Goal: Information Seeking & Learning: Learn about a topic

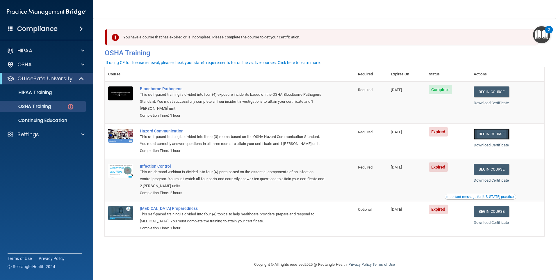
click at [486, 136] on link "Begin Course" at bounding box center [492, 134] width 36 height 11
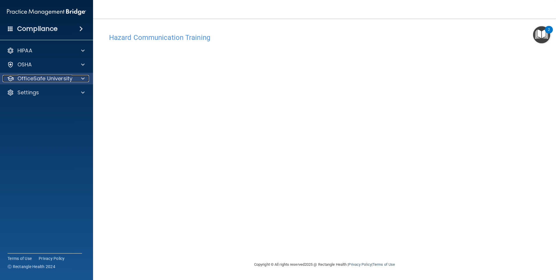
click at [28, 76] on p "OfficeSafe University" at bounding box center [44, 78] width 55 height 7
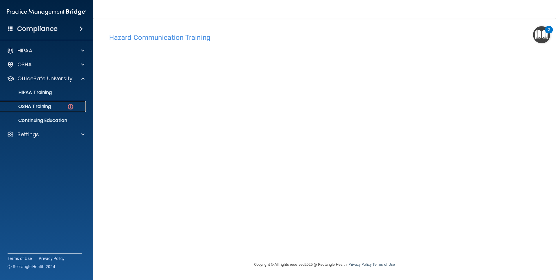
click at [49, 106] on p "OSHA Training" at bounding box center [27, 107] width 47 height 6
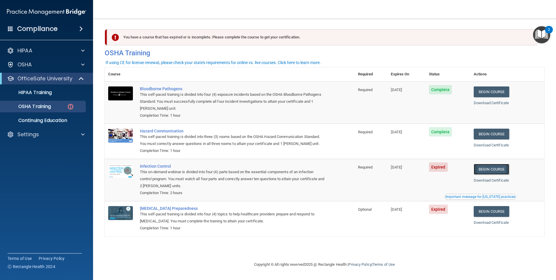
click at [498, 171] on link "Begin Course" at bounding box center [492, 169] width 36 height 11
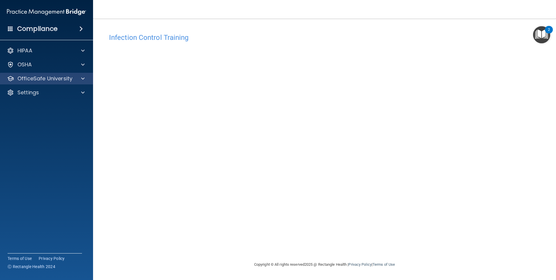
click at [43, 84] on div "OfficeSafe University" at bounding box center [46, 79] width 93 height 12
click at [83, 77] on span at bounding box center [82, 78] width 3 height 7
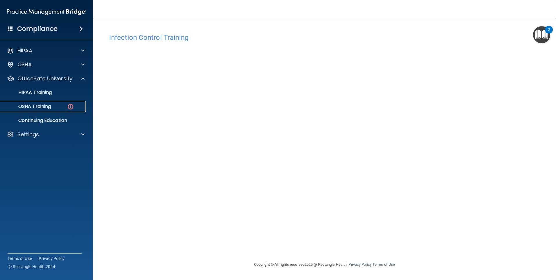
click at [57, 107] on div "OSHA Training" at bounding box center [43, 107] width 79 height 6
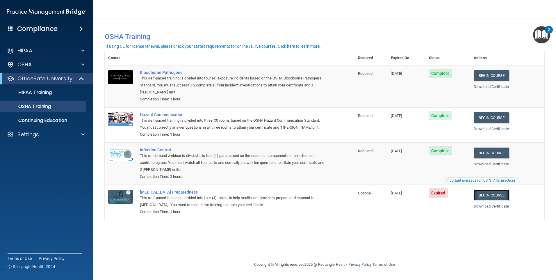
click at [493, 194] on link "Begin Course" at bounding box center [492, 195] width 36 height 11
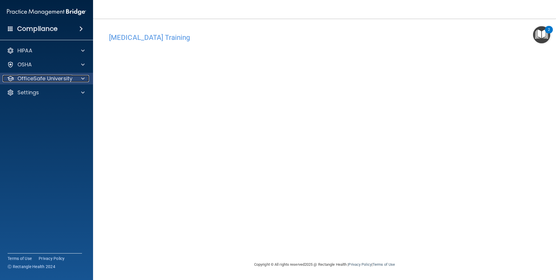
click at [75, 78] on div at bounding box center [82, 78] width 15 height 7
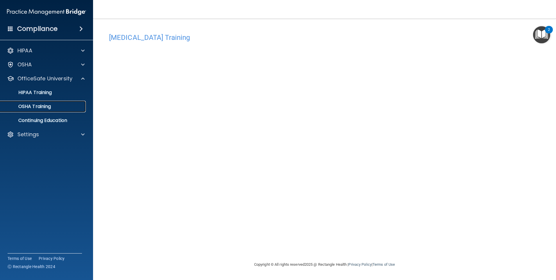
click at [43, 105] on p "OSHA Training" at bounding box center [27, 107] width 47 height 6
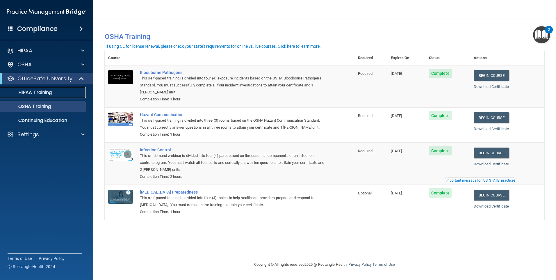
click at [37, 93] on p "HIPAA Training" at bounding box center [28, 93] width 48 height 6
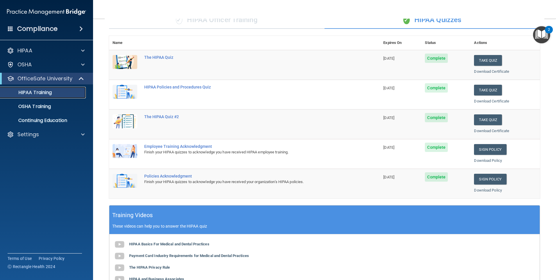
scroll to position [42, 0]
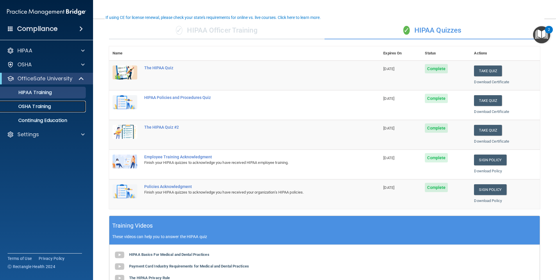
click at [39, 110] on link "OSHA Training" at bounding box center [40, 107] width 92 height 12
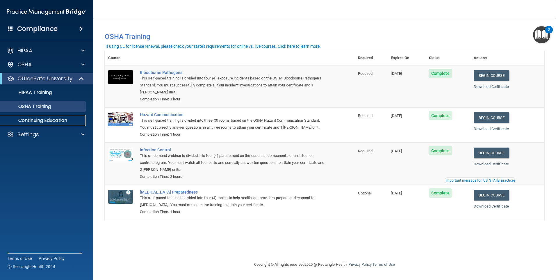
click at [26, 118] on p "Continuing Education" at bounding box center [43, 121] width 79 height 6
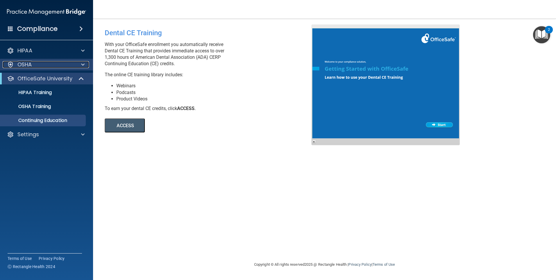
click at [24, 64] on p "OSHA" at bounding box center [24, 64] width 15 height 7
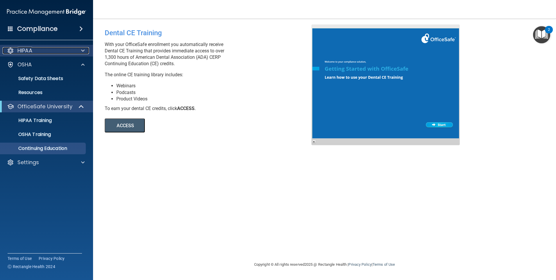
click at [28, 51] on p "HIPAA" at bounding box center [24, 50] width 15 height 7
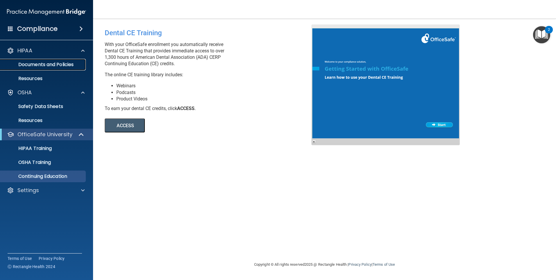
click at [35, 63] on p "Documents and Policies" at bounding box center [43, 65] width 79 height 6
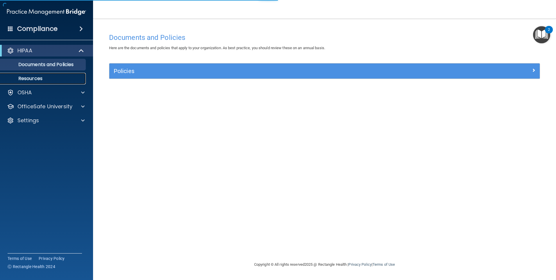
click at [33, 77] on p "Resources" at bounding box center [43, 79] width 79 height 6
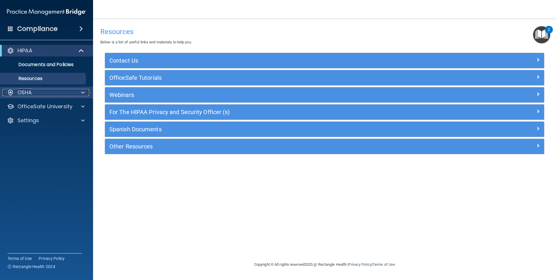
click at [27, 94] on p "OSHA" at bounding box center [24, 92] width 15 height 7
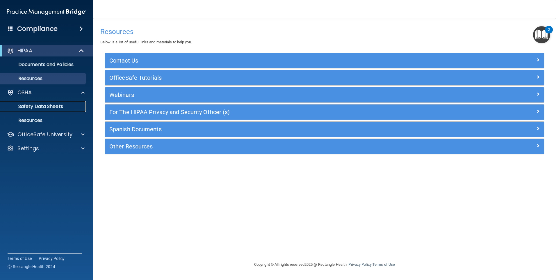
click at [38, 107] on p "Safety Data Sheets" at bounding box center [43, 107] width 79 height 6
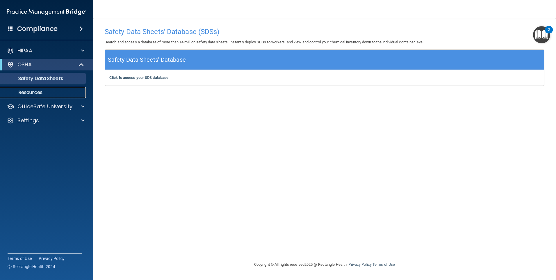
click at [39, 92] on p "Resources" at bounding box center [43, 93] width 79 height 6
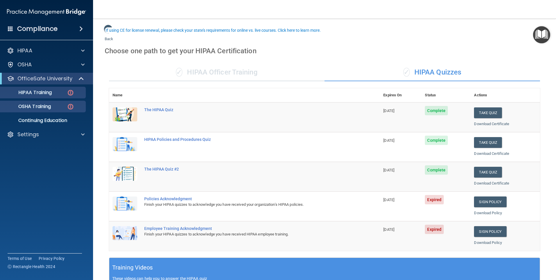
scroll to position [29, 0]
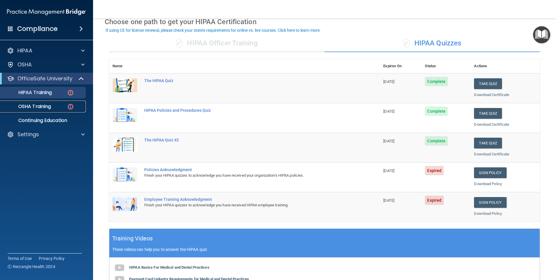
click at [69, 104] on img at bounding box center [70, 106] width 7 height 7
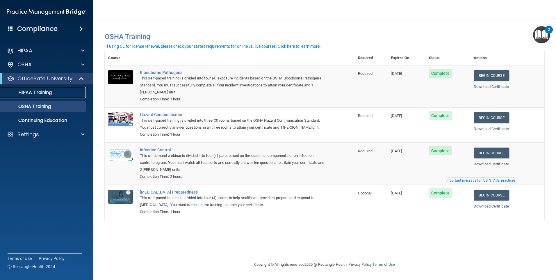
click at [42, 93] on p "HIPAA Training" at bounding box center [28, 93] width 48 height 6
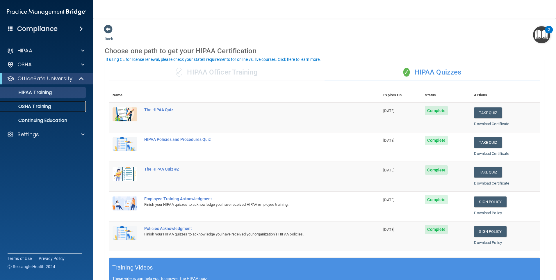
click at [36, 104] on p "OSHA Training" at bounding box center [27, 107] width 47 height 6
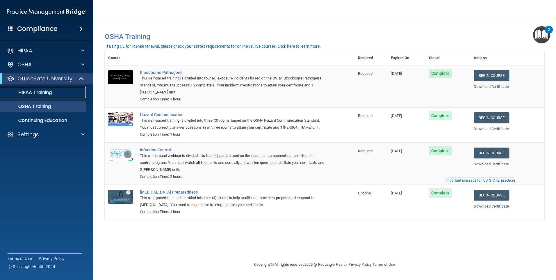
click at [40, 91] on p "HIPAA Training" at bounding box center [28, 93] width 48 height 6
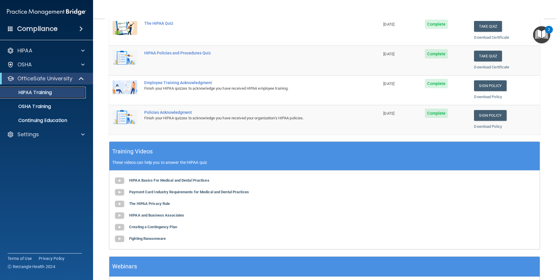
scroll to position [116, 0]
click at [152, 238] on b "Fighting Ransomware" at bounding box center [147, 238] width 37 height 4
click at [37, 134] on p "Settings" at bounding box center [28, 134] width 22 height 7
click at [40, 148] on p "My Account" at bounding box center [43, 148] width 79 height 6
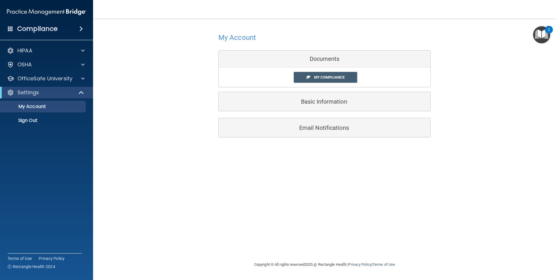
click at [81, 28] on span at bounding box center [80, 28] width 3 height 7
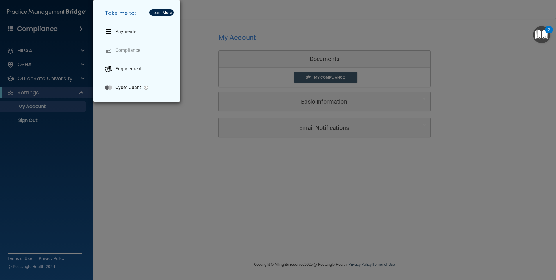
click at [154, 139] on div "Take me to: Payments Compliance Engagement Cyber Quant" at bounding box center [278, 140] width 556 height 280
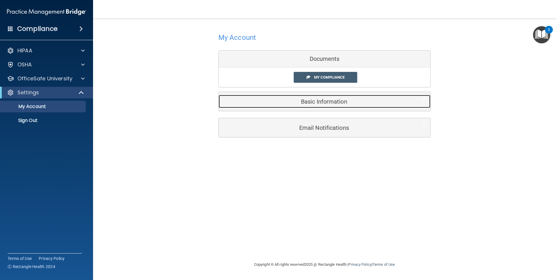
click at [331, 102] on h5 "Basic Information" at bounding box center [315, 101] width 185 height 6
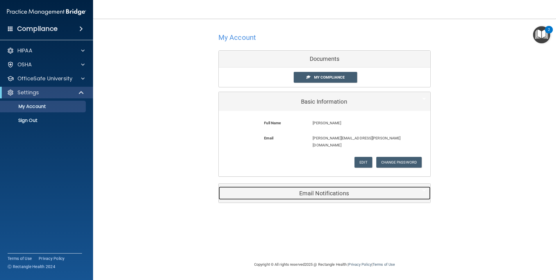
click at [318, 190] on h5 "Email Notifications" at bounding box center [315, 193] width 185 height 6
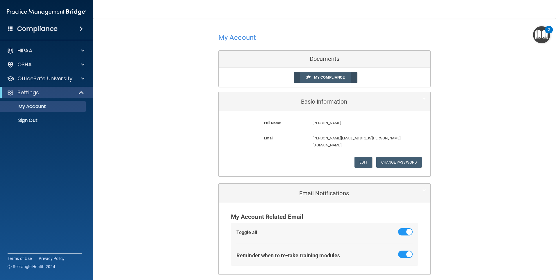
click at [315, 79] on span "My Compliance" at bounding box center [329, 77] width 31 height 4
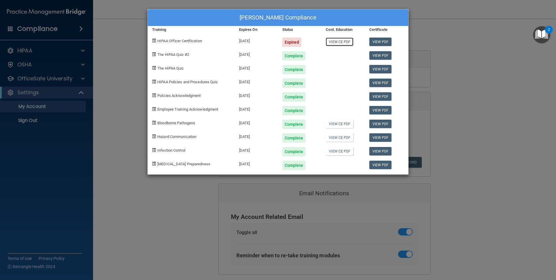
click at [344, 41] on link "View CE PDF" at bounding box center [340, 42] width 28 height 8
click at [431, 56] on div "[PERSON_NAME] Compliance Training Expires On Status Cont. Education Certificate…" at bounding box center [278, 140] width 556 height 280
